Goal: Check status: Check status

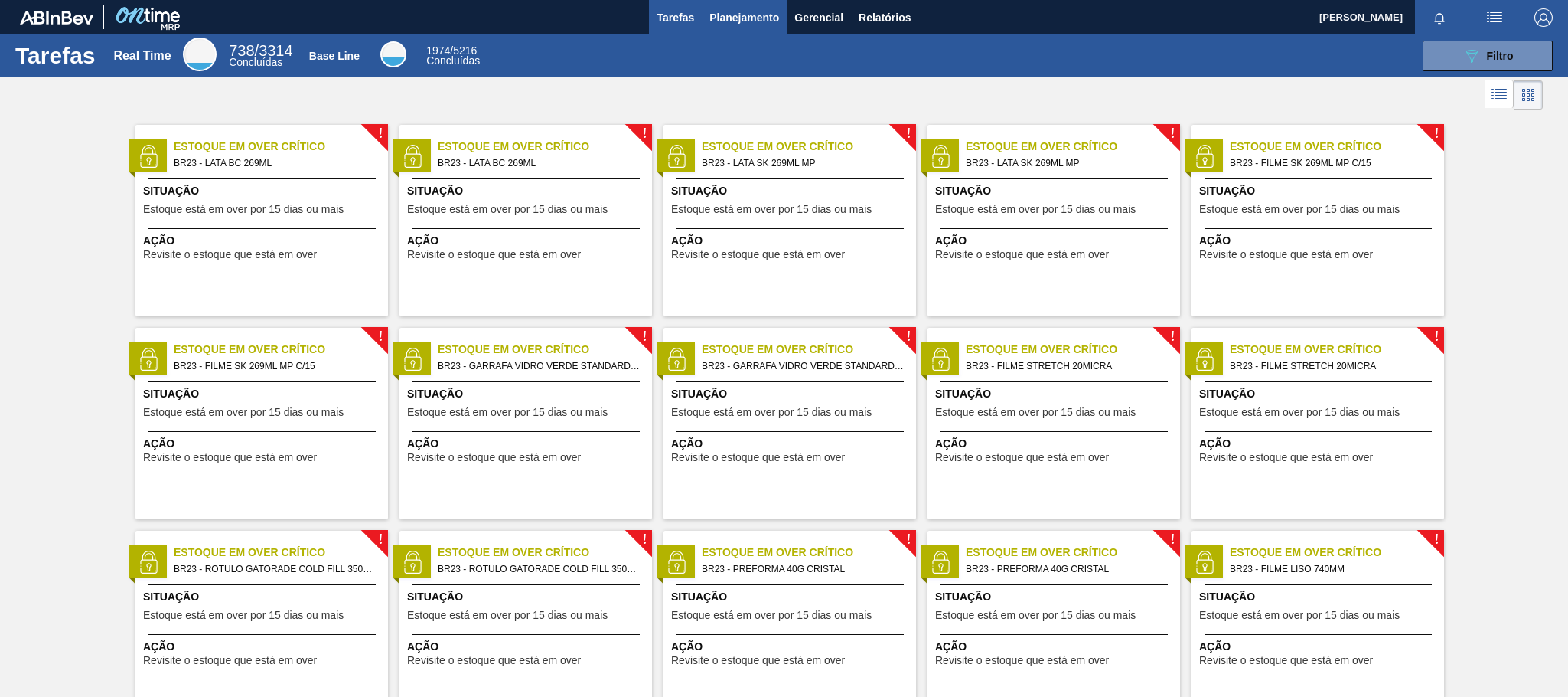
click at [732, 18] on span "Planejamento" at bounding box center [744, 17] width 70 height 18
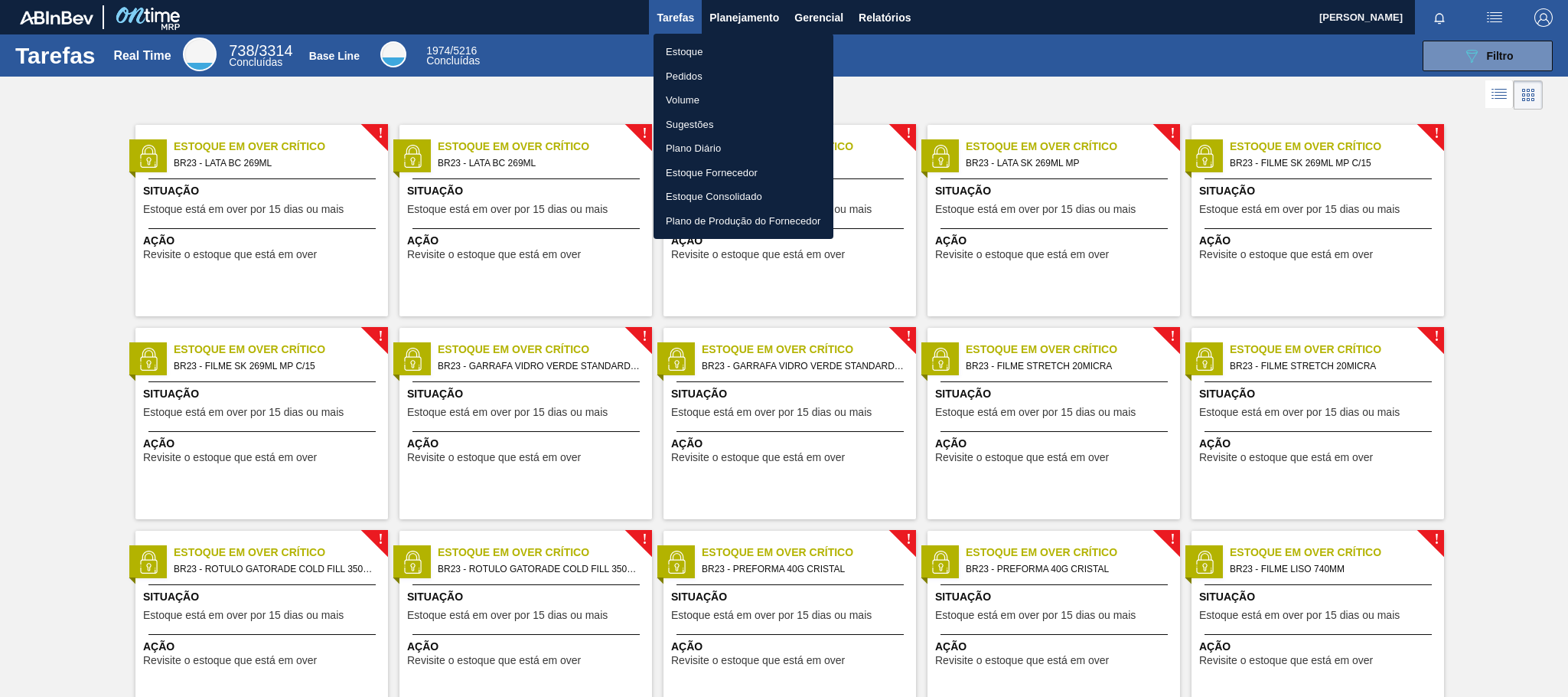
click at [730, 79] on li "Pedidos" at bounding box center [744, 76] width 180 height 25
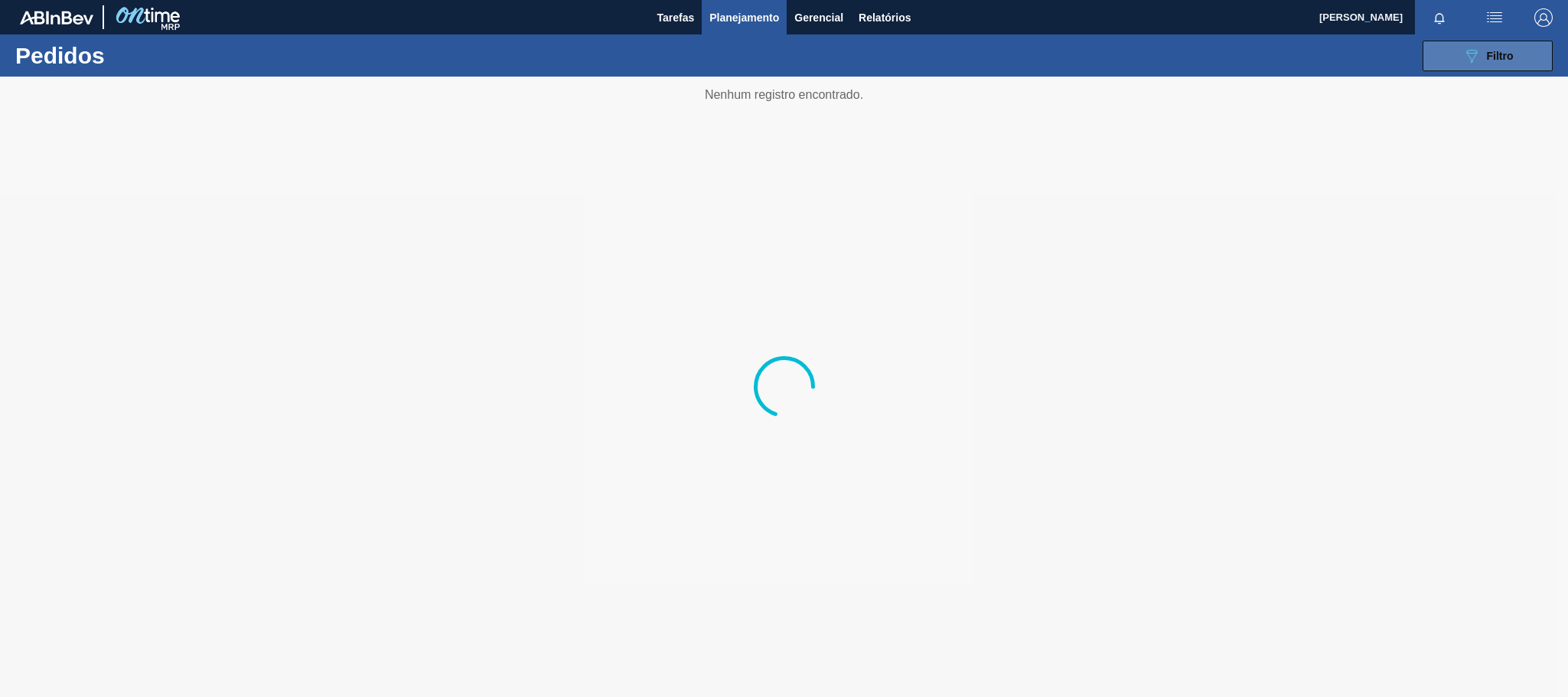
click at [1430, 48] on button "089F7B8B-B2A5-4AFE-B5C0-19BA573D28AC Filtro" at bounding box center [1487, 56] width 130 height 31
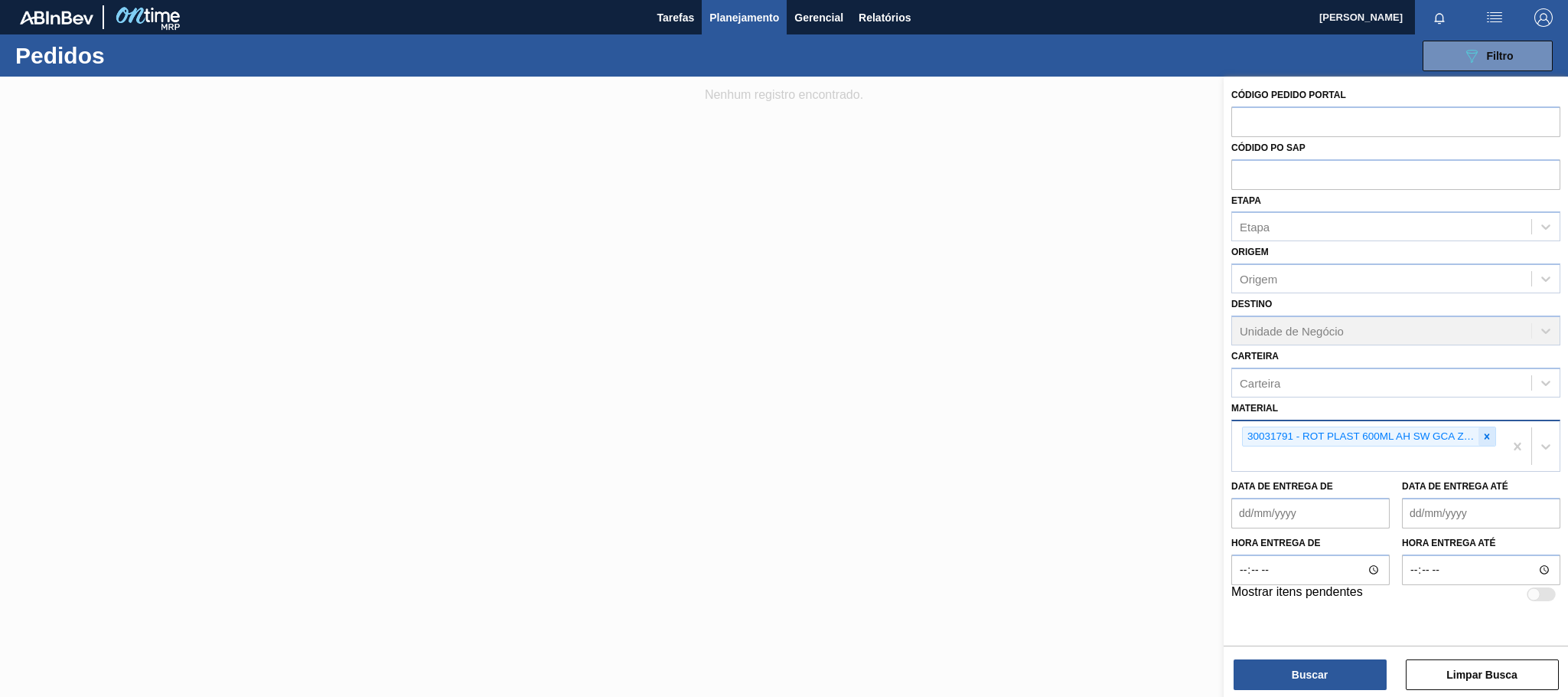
click at [1486, 434] on icon at bounding box center [1487, 437] width 11 height 11
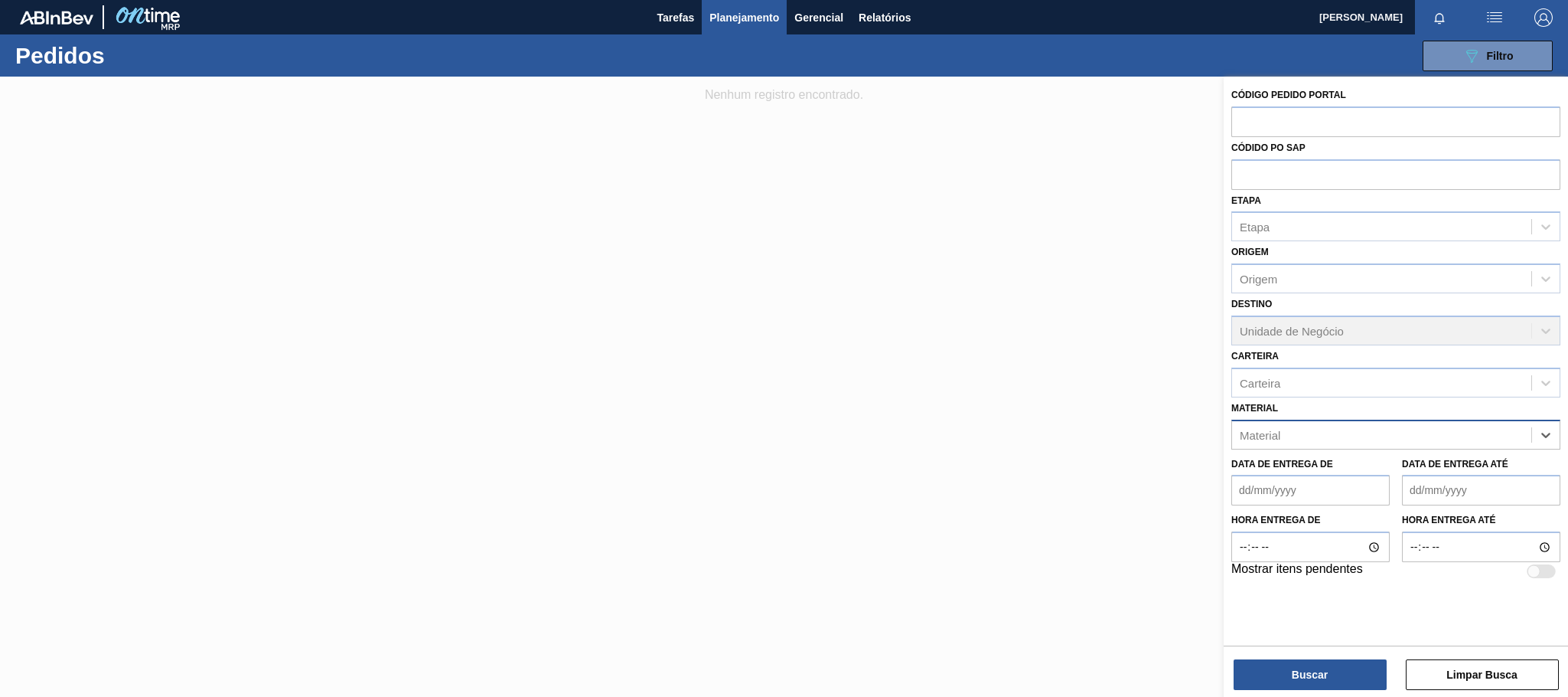
paste input "30003696"
type input "30003696"
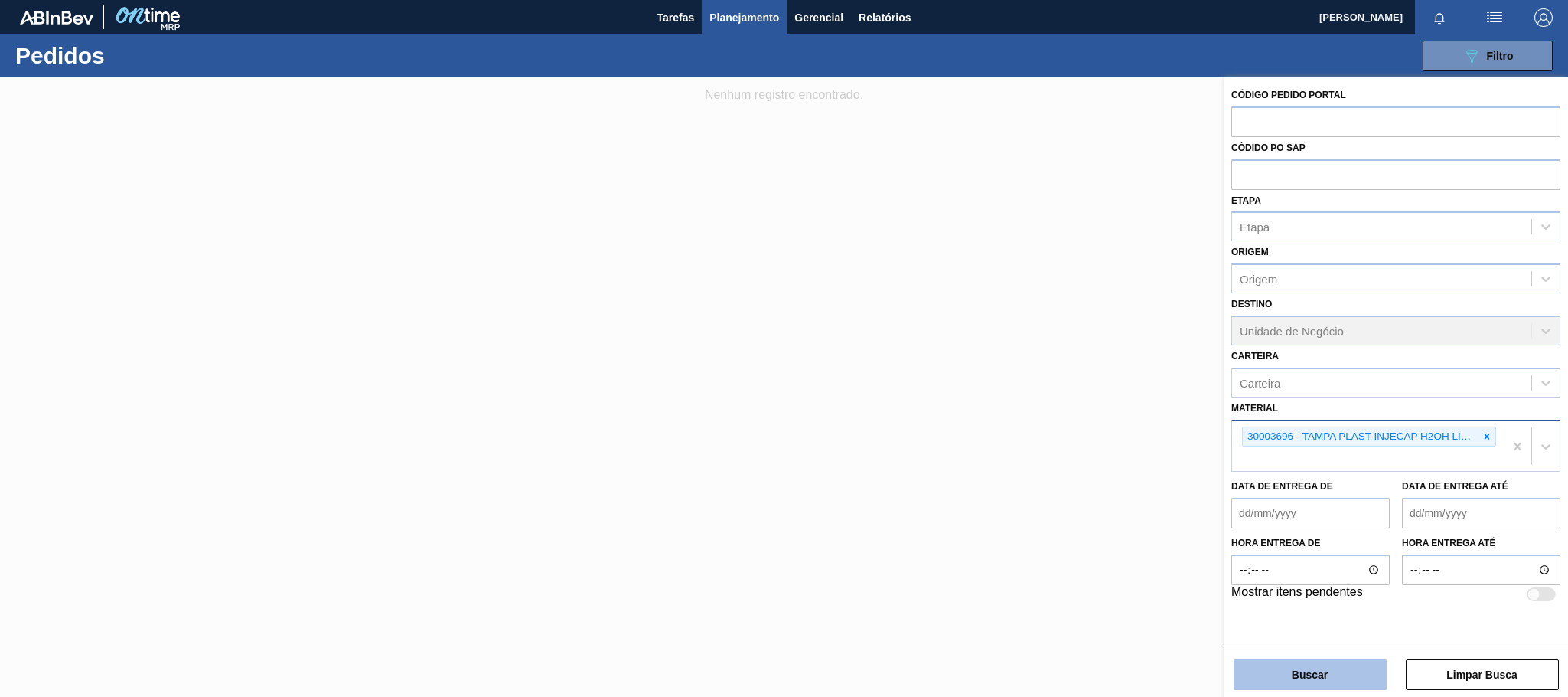
click at [1302, 675] on button "Buscar" at bounding box center [1310, 674] width 153 height 31
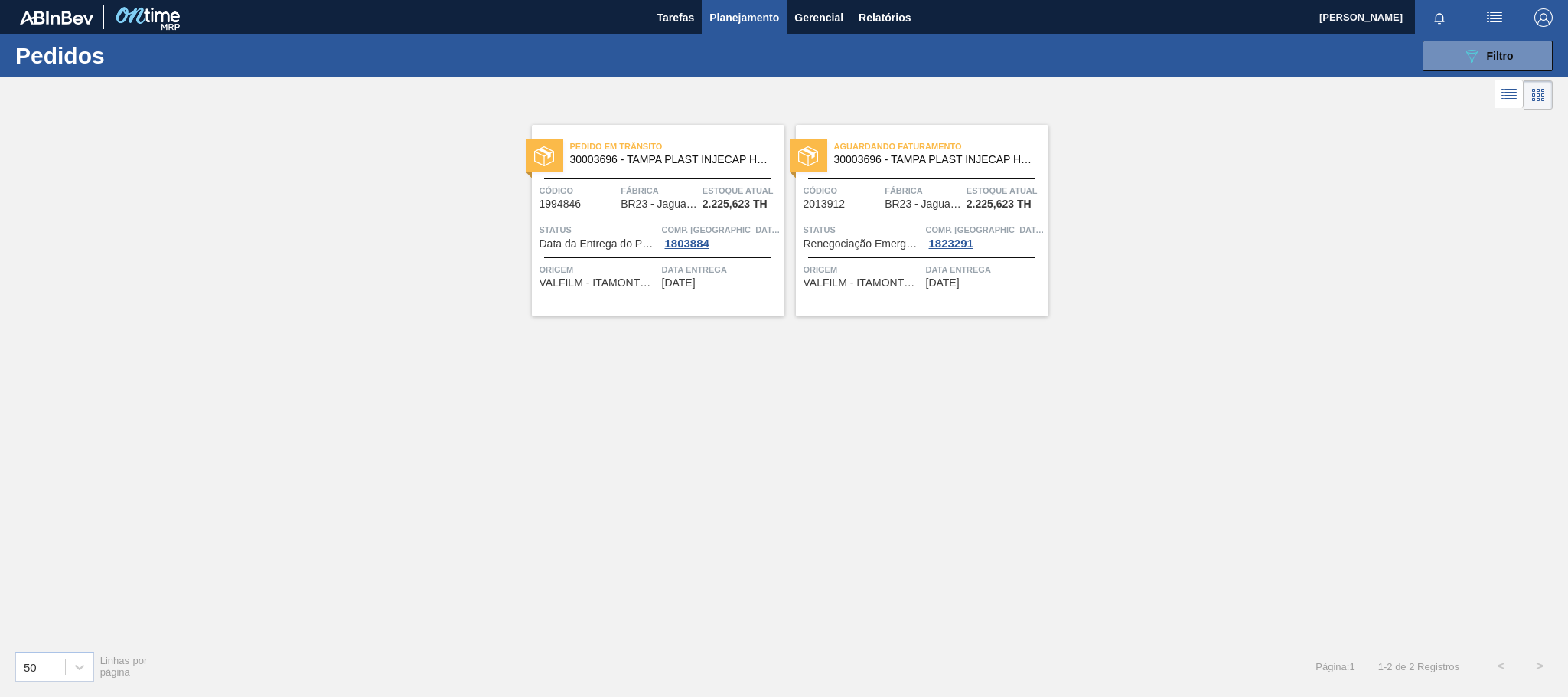
click at [744, 288] on div "Data entrega [DATE]" at bounding box center [721, 275] width 118 height 26
